Goal: Feedback & Contribution: Leave review/rating

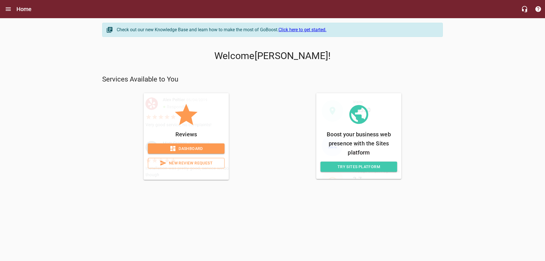
click at [198, 162] on span "New Review Request" at bounding box center [186, 163] width 67 height 7
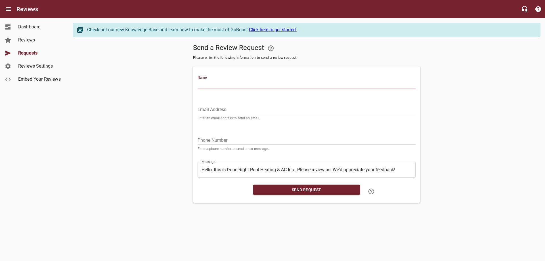
click at [198, 86] on input "Name" at bounding box center [307, 84] width 218 height 9
paste input "[PERSON_NAME]"
type input "[PERSON_NAME]"
click at [224, 110] on input "Email Address" at bounding box center [307, 109] width 218 height 9
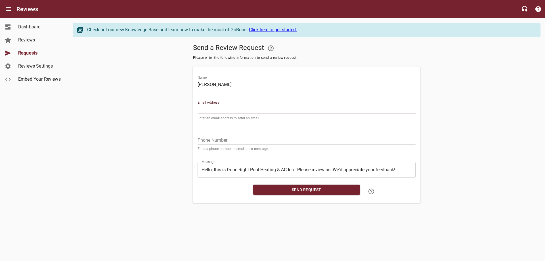
paste input "[EMAIL_ADDRESS][DOMAIN_NAME]"
type input "[EMAIL_ADDRESS][DOMAIN_NAME]"
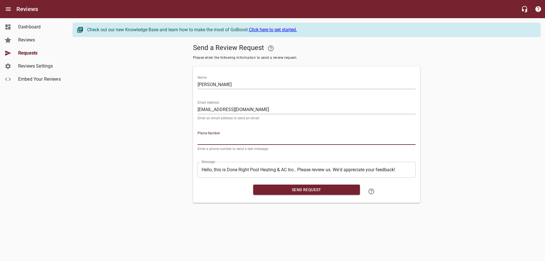
click at [225, 140] on input "tel" at bounding box center [307, 140] width 218 height 9
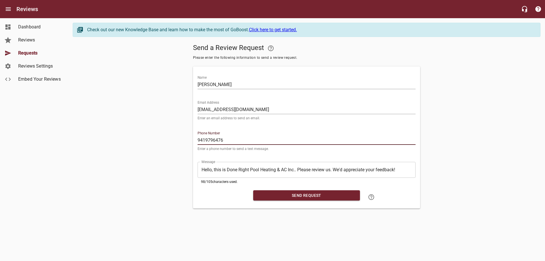
type input "9419796476"
click at [261, 197] on span "Send Request" at bounding box center [307, 195] width 98 height 7
